Goal: Task Accomplishment & Management: Use online tool/utility

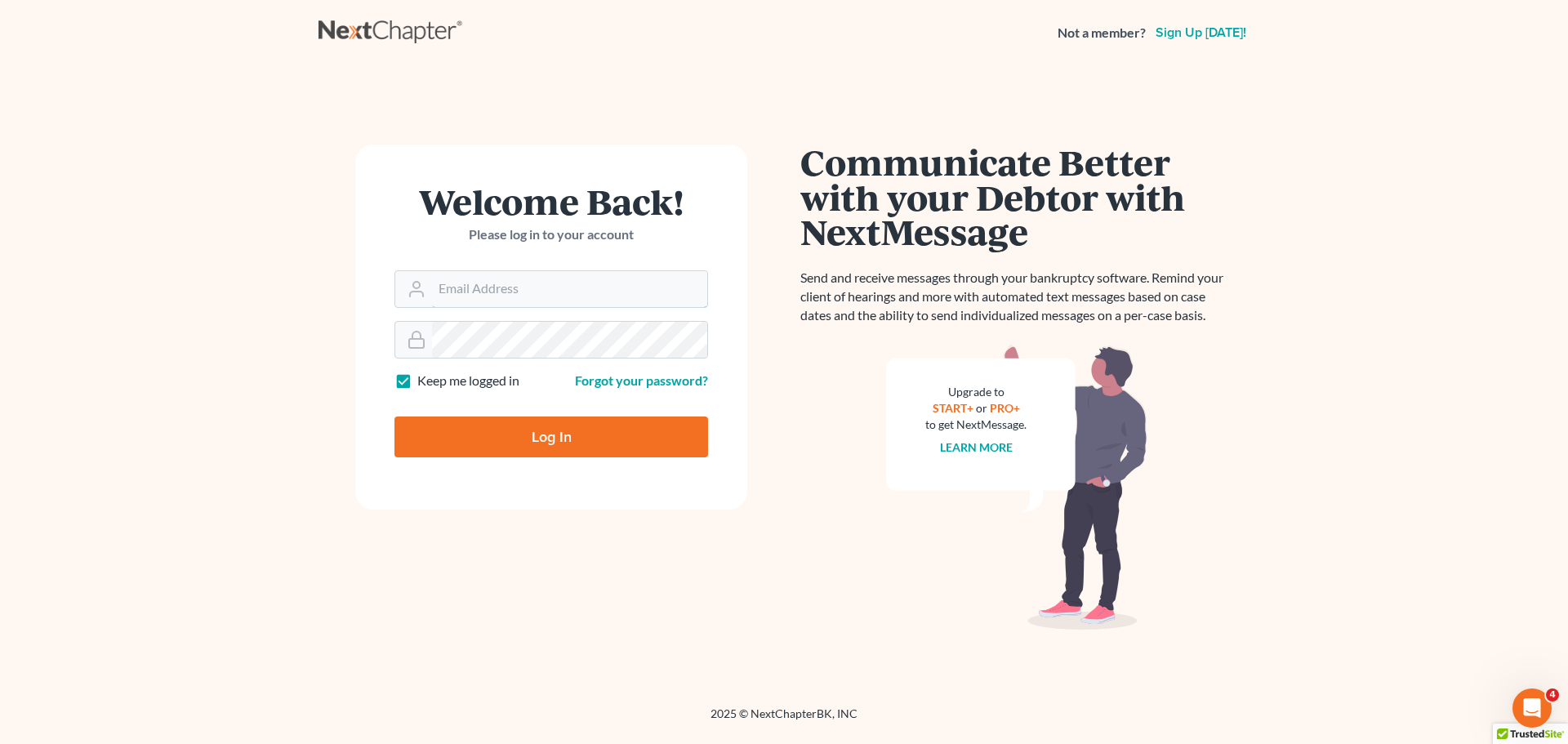
type input "mcurrie@klplawfirm.net"
click at [568, 451] on input "Log In" at bounding box center [552, 437] width 314 height 41
type input "Thinking..."
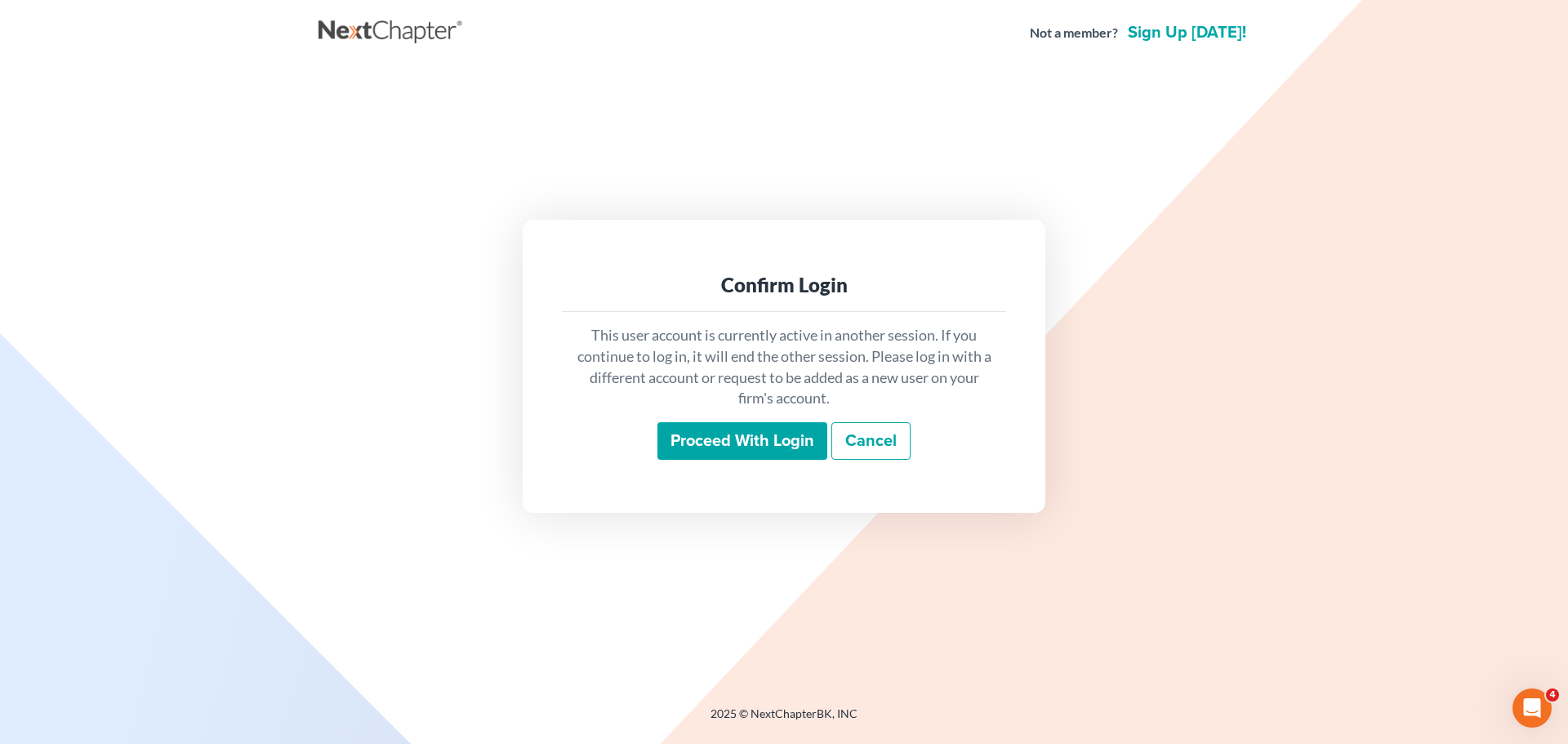
click at [699, 463] on div "This user account is currently active in another session. If you continue to lo…" at bounding box center [784, 392] width 444 height 161
click at [697, 453] on input "Proceed with login" at bounding box center [743, 441] width 170 height 38
